Goal: Check status

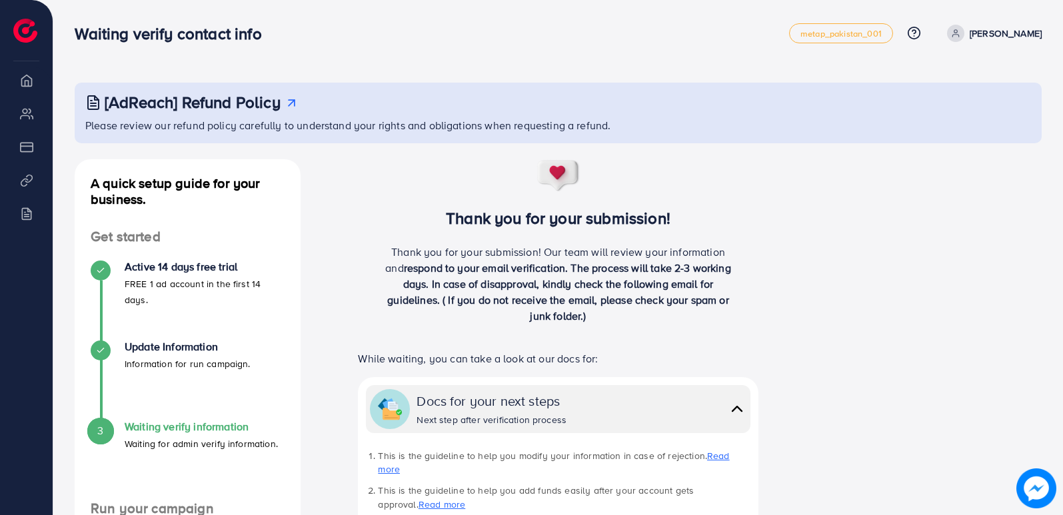
scroll to position [52, 0]
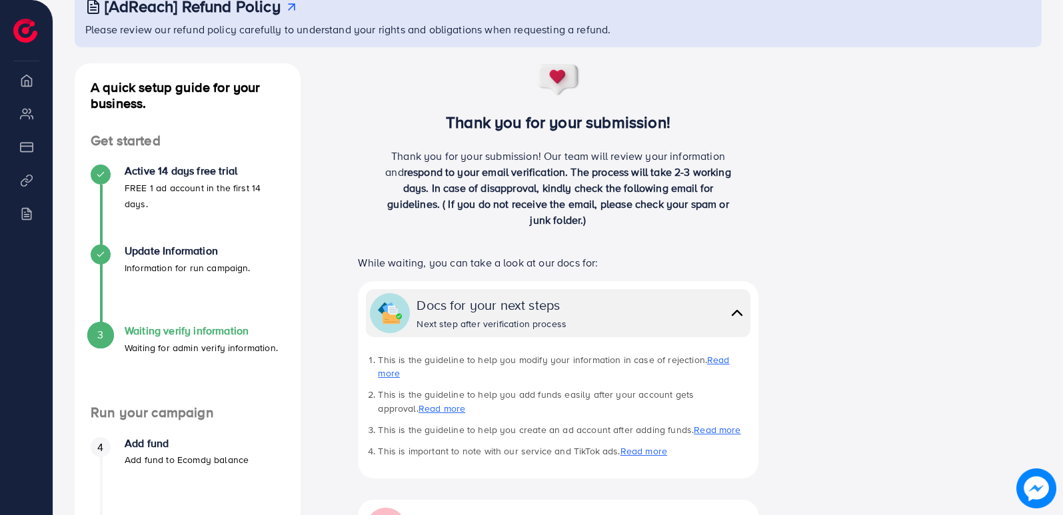
scroll to position [90, 0]
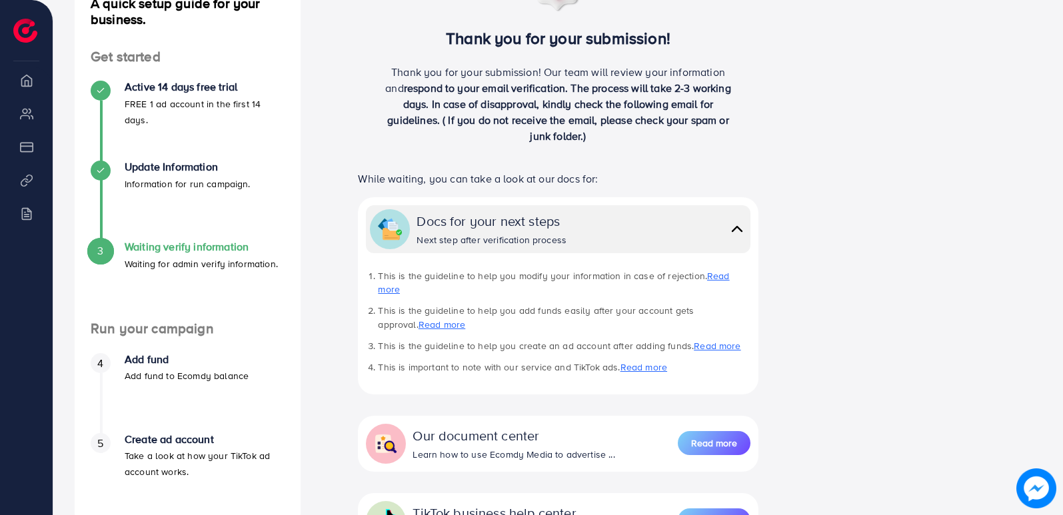
scroll to position [125, 0]
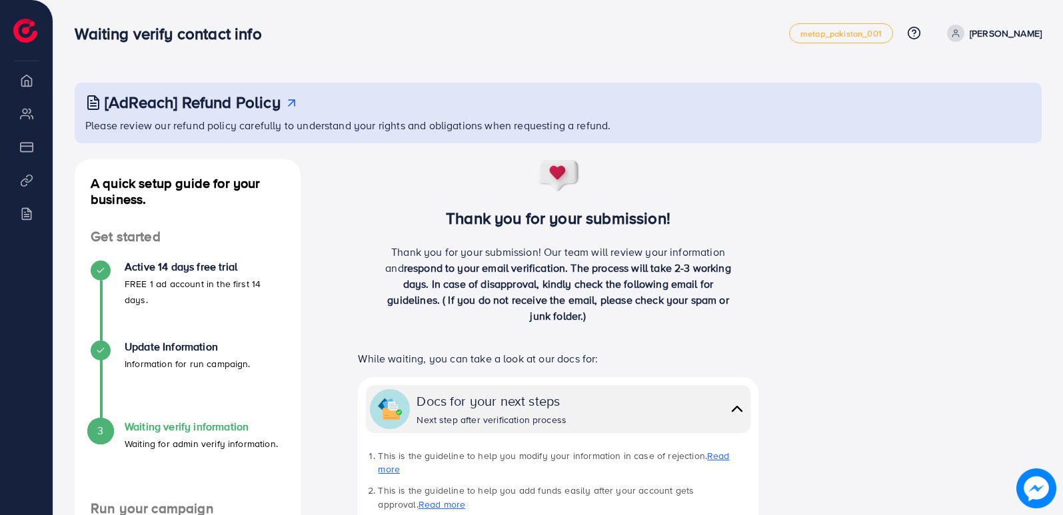
scroll to position [129, 0]
